Goal: Transaction & Acquisition: Purchase product/service

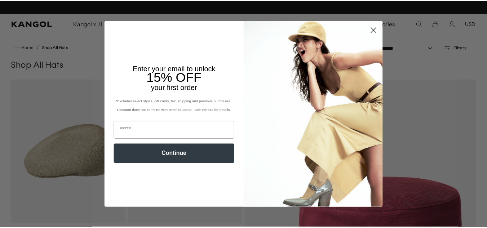
scroll to position [0, 149]
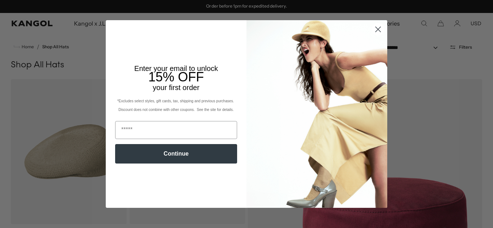
click at [374, 27] on circle "Close dialog" at bounding box center [378, 29] width 12 height 12
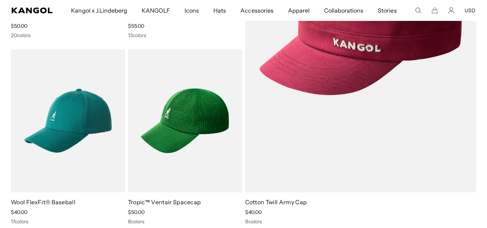
scroll to position [0, 0]
click at [419, 12] on icon "Search here" at bounding box center [418, 10] width 6 height 6
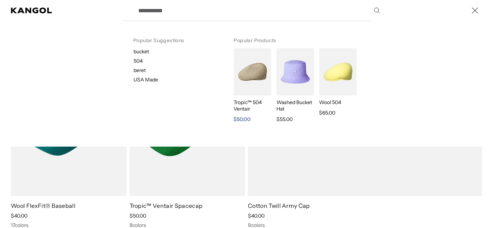
click at [247, 72] on img "Search here" at bounding box center [252, 71] width 38 height 47
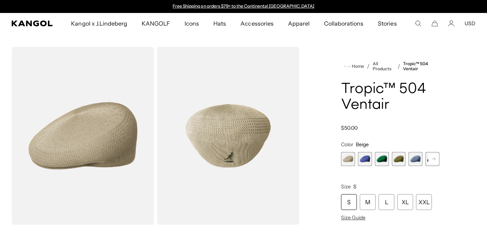
scroll to position [0, 149]
click at [405, 202] on div "XL" at bounding box center [405, 202] width 16 height 16
click at [433, 162] on rect at bounding box center [433, 159] width 11 height 11
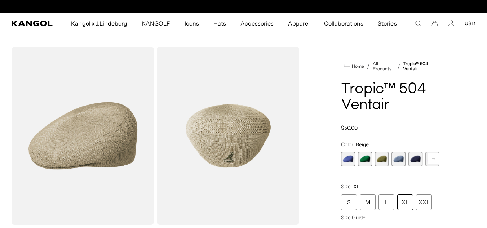
scroll to position [0, 149]
click at [417, 159] on span "6 of 22" at bounding box center [416, 159] width 14 height 14
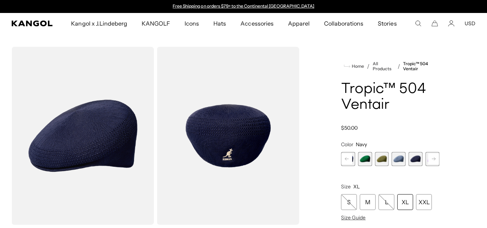
click at [350, 159] on rect at bounding box center [347, 159] width 11 height 11
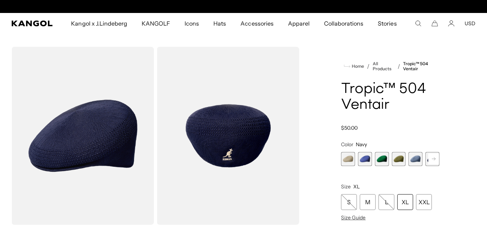
scroll to position [0, 149]
click at [436, 158] on rect at bounding box center [433, 159] width 11 height 11
click at [415, 160] on span "6 of 22" at bounding box center [416, 159] width 14 height 14
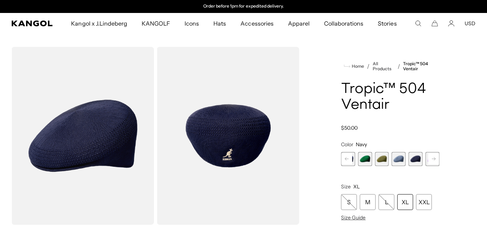
click at [435, 160] on rect at bounding box center [433, 159] width 11 height 11
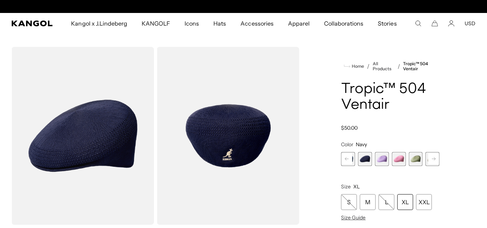
scroll to position [0, 149]
click at [435, 160] on rect at bounding box center [433, 159] width 11 height 11
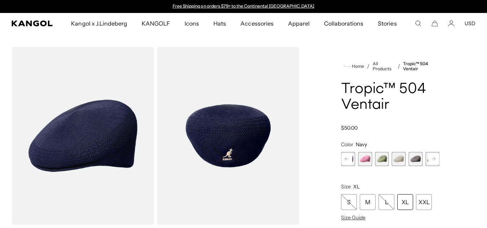
click at [415, 159] on span "11 of 22" at bounding box center [416, 159] width 14 height 14
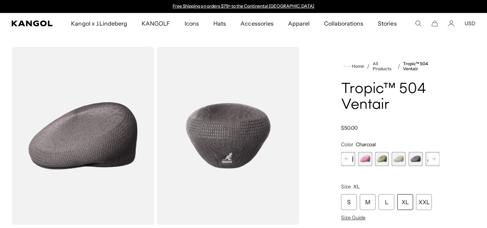
click at [433, 157] on rect at bounding box center [433, 159] width 11 height 11
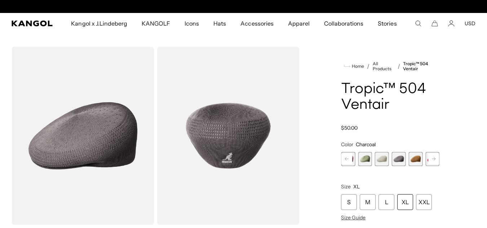
scroll to position [0, 149]
click at [433, 157] on rect at bounding box center [433, 159] width 11 height 11
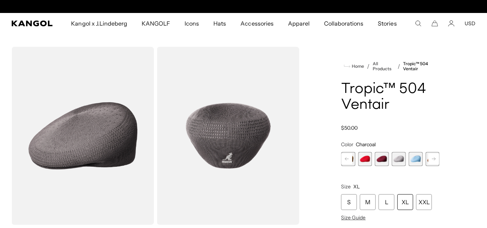
scroll to position [0, 0]
click at [433, 159] on rect at bounding box center [433, 159] width 11 height 11
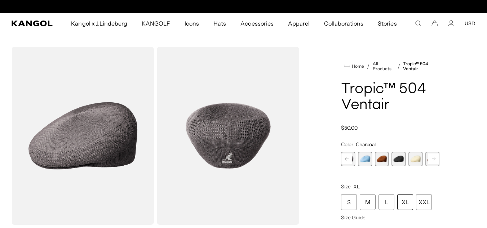
scroll to position [0, 0]
click at [399, 162] on span "18 of 22" at bounding box center [399, 159] width 14 height 14
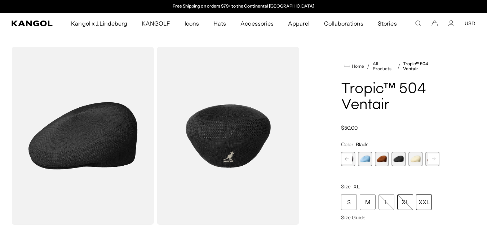
click at [425, 201] on div "XXL" at bounding box center [424, 202] width 16 height 16
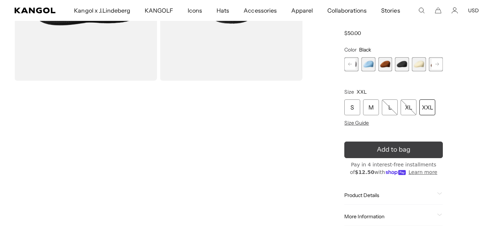
scroll to position [0, 149]
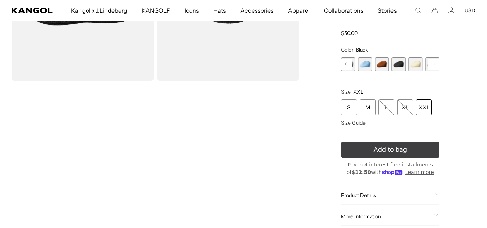
click at [405, 149] on span "Add to bag" at bounding box center [391, 150] width 34 height 10
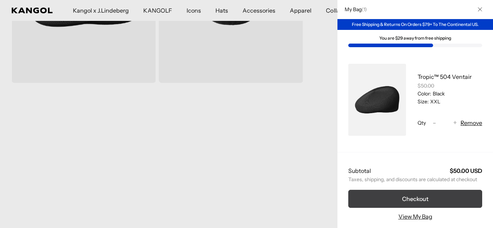
click at [436, 194] on button "Checkout" at bounding box center [415, 199] width 134 height 18
